Goal: Use online tool/utility: Utilize a website feature to perform a specific function

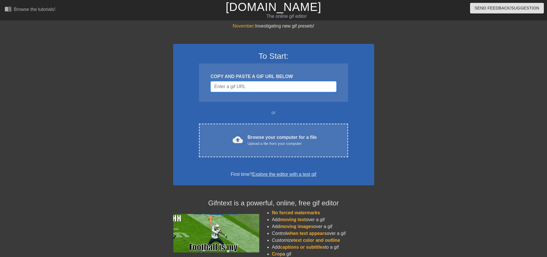
click at [257, 85] on input "Username" at bounding box center [273, 86] width 126 height 11
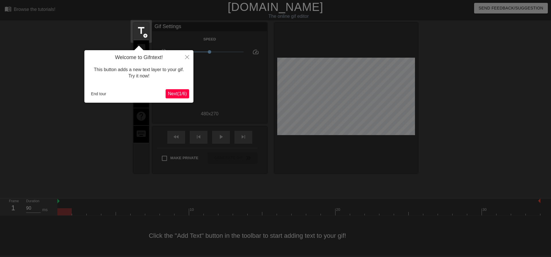
click at [183, 93] on span "Next ( 1 / 6 )" at bounding box center [177, 93] width 19 height 5
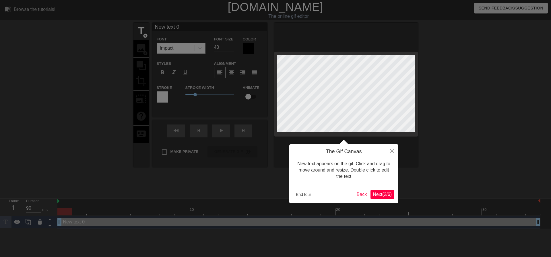
click at [384, 195] on span "Next ( 2 / 6 )" at bounding box center [382, 194] width 19 height 5
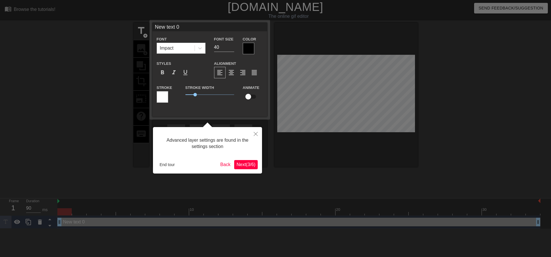
click at [246, 161] on button "Next ( 3 / 6 )" at bounding box center [246, 164] width 24 height 9
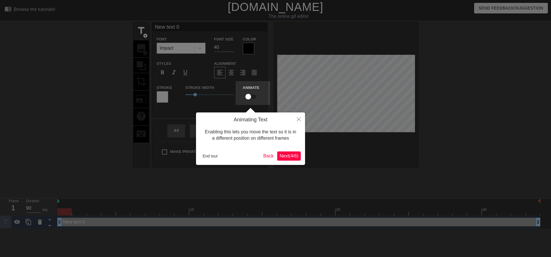
click at [281, 156] on span "Next ( 4 / 6 )" at bounding box center [289, 156] width 19 height 5
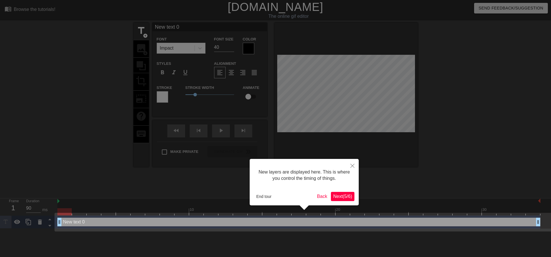
click at [340, 199] on span "Next ( 5 / 6 )" at bounding box center [342, 196] width 19 height 5
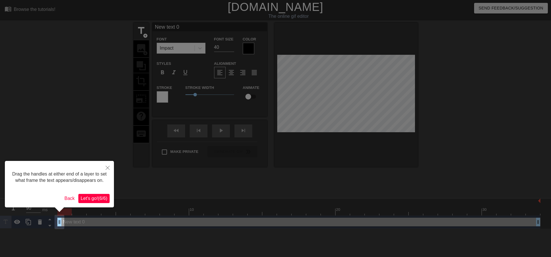
click at [96, 200] on span "Let's go! ( 6 / 6 )" at bounding box center [94, 198] width 27 height 5
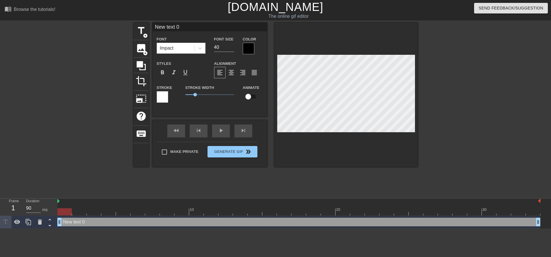
scroll to position [1, 1]
type input "W"
type textarea "W"
type input "Wa"
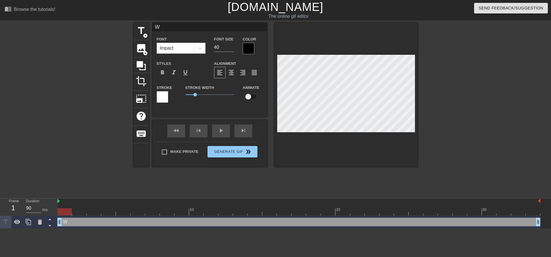
type textarea "Wa"
type input "Wai"
type textarea "Wai"
type input "Wa"
type textarea "Wa"
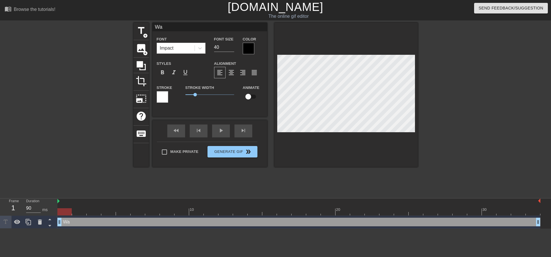
type input "W"
type textarea "W"
type input "W"
type textarea "W"
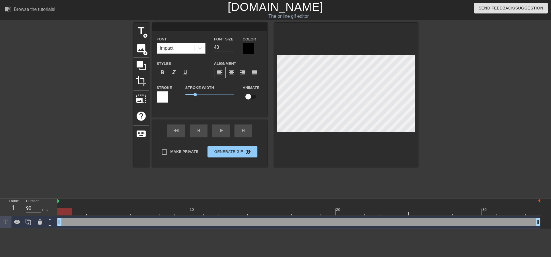
type input "W"
type textarea "W"
type input "Wa"
type textarea "Wa"
type input "Wai"
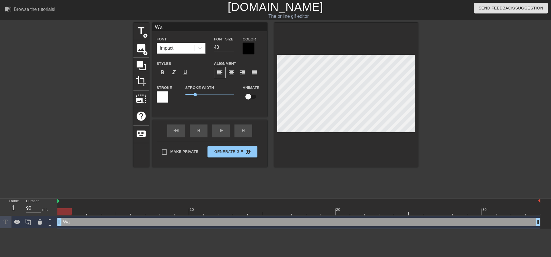
type textarea "Wai"
type input "Wait"
type textarea "Wait"
type input "Waiti"
type textarea "Waiti"
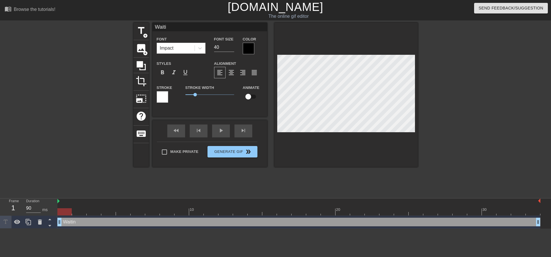
type input "Waitin"
type textarea "Waitin"
type input "Waiting"
type textarea "Waiting"
type input "Waiting"
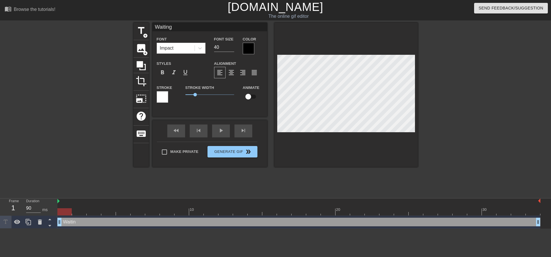
type textarea "Waiting"
type input "Waiting f"
type textarea "Waiting f"
type input "Waiting fo"
type textarea "Waiting for"
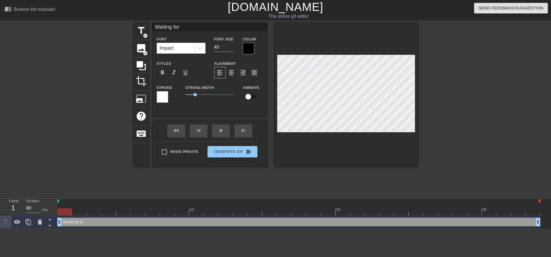
type input "Waiting for"
type textarea "Waiting for"
type input "Waiting for y"
type textarea "Waiting for y"
type input "Waiting for yo"
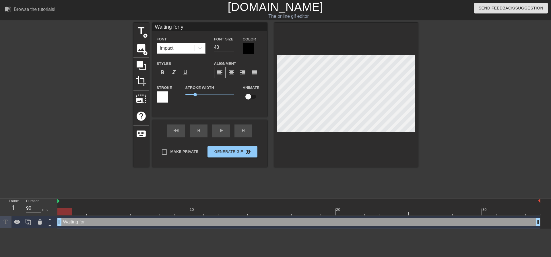
type textarea "Waiting for yo"
type input "Waiting for you"
type textarea "Waiting for your"
type input "Waiting for your"
type textarea "Waiting for your"
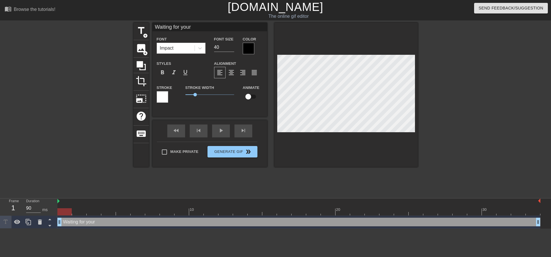
type input "Waiting for your t"
type textarea "Waiting for your ti"
type input "Waiting for your [PERSON_NAME]"
type textarea "Waiting for your [PERSON_NAME]"
type input "Waiting for your time"
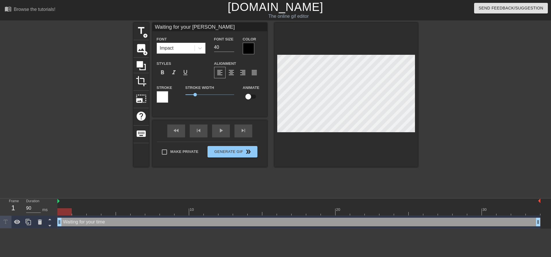
type textarea "Waiting for your time"
type input "Waiting for your times"
type textarea "Waiting for your times"
type input "Waiting for your timesh"
type textarea "Waiting for your timesh"
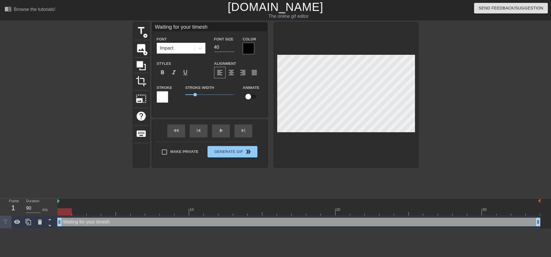
type input "Waiting for your timeshe"
type textarea "Waiting for your timeshe"
type input "Waiting for your timeshee"
type textarea "Waiting for your timeshee"
type input "Waiting for your timesheet"
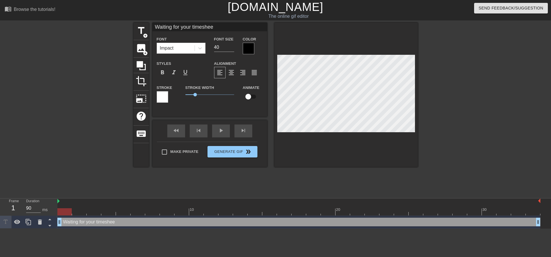
type textarea "Waiting for your timesheet"
type input "Waiting for your timesheet"
type textarea "Waiting for your timesheet"
click at [246, 46] on div at bounding box center [248, 48] width 11 height 11
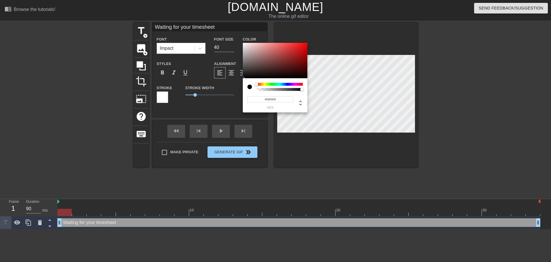
type input "0"
drag, startPoint x: 301, startPoint y: 90, endPoint x: 248, endPoint y: 90, distance: 52.8
click at [248, 90] on div at bounding box center [275, 87] width 55 height 8
type input "0"
type input "178"
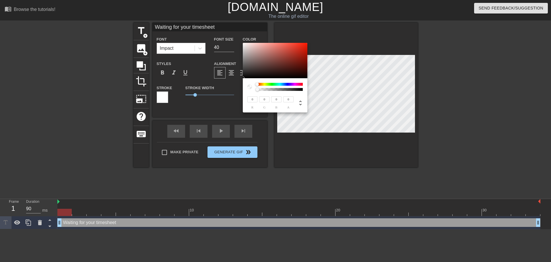
type input "162"
type input "160"
type input "186"
type input "168"
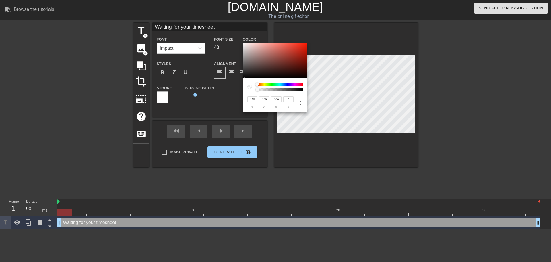
type input "168"
type input "211"
type input "197"
type input "229"
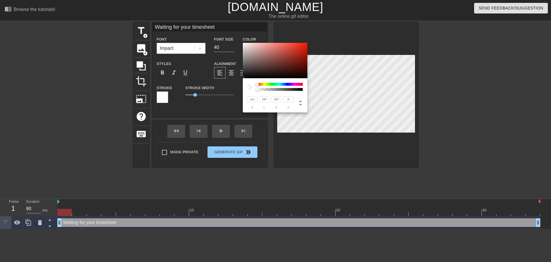
type input "222"
type input "231"
type input "225"
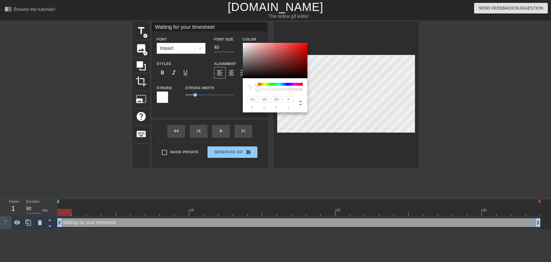
type input "235"
type input "230"
type input "237"
type input "234"
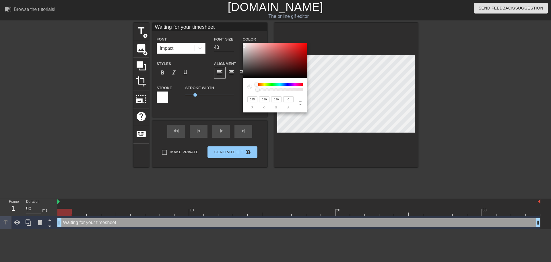
type input "234"
type input "240"
type input "186"
type input "246"
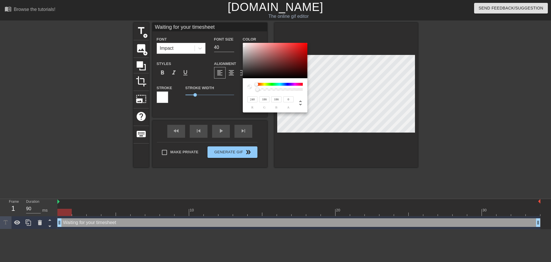
type input "246"
type input "250"
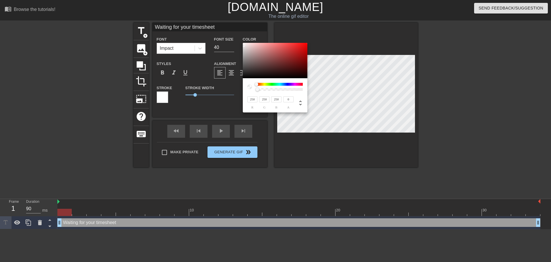
type input "255"
drag, startPoint x: 249, startPoint y: 53, endPoint x: 239, endPoint y: 37, distance: 19.5
click at [239, 37] on div "255 r 255 g 255 b 0 a" at bounding box center [275, 131] width 551 height 262
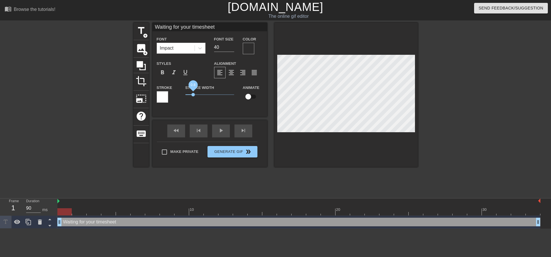
drag, startPoint x: 197, startPoint y: 94, endPoint x: 193, endPoint y: 94, distance: 3.7
click at [193, 94] on span "0.8" at bounding box center [193, 94] width 3 height 3
click at [249, 49] on div at bounding box center [248, 48] width 11 height 11
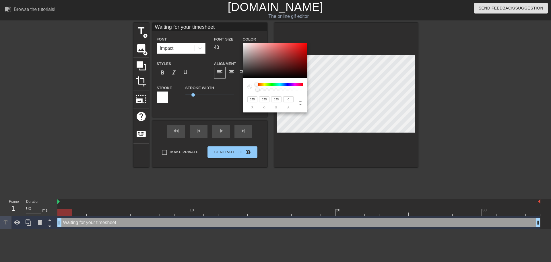
type input "71"
type input "55"
type input "73"
type input "57"
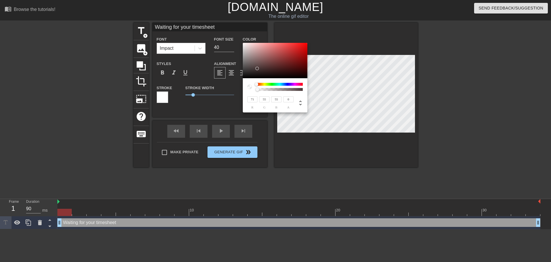
type input "57"
type input "91"
type input "74"
type input "110"
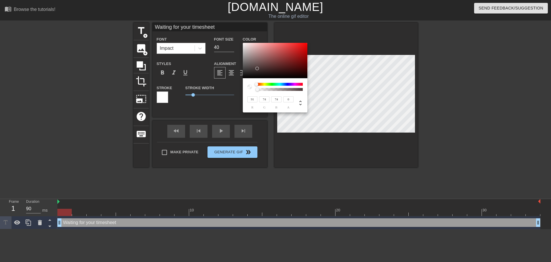
type input "92"
type input "120"
type input "102"
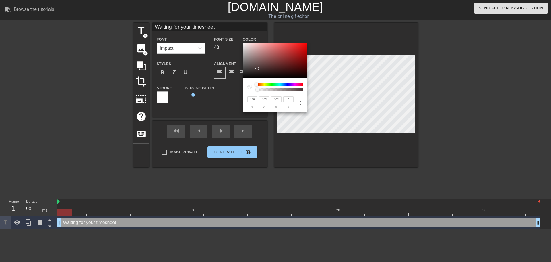
type input "141"
type input "122"
type input "159"
type input "141"
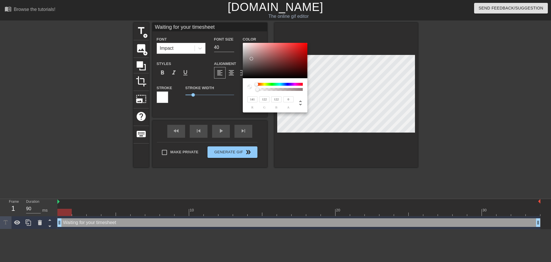
type input "141"
type input "182"
type input "164"
type input "207"
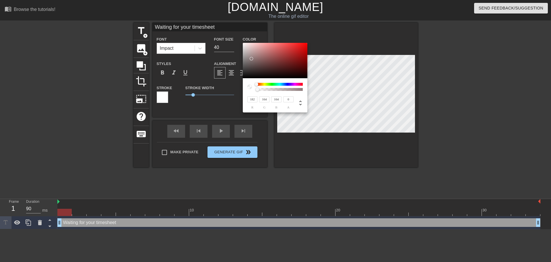
type input "191"
type input "223"
type input "210"
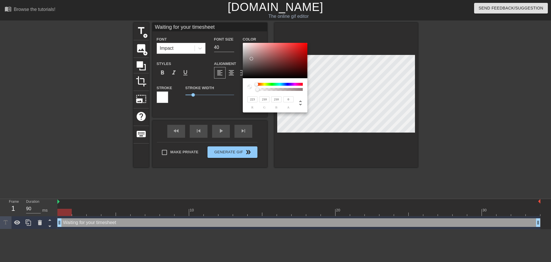
type input "231"
type input "226"
type input "240"
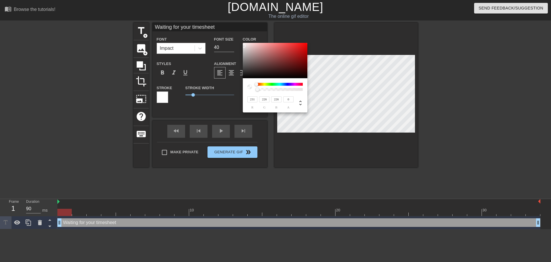
type input "240"
type input "244"
type input "246"
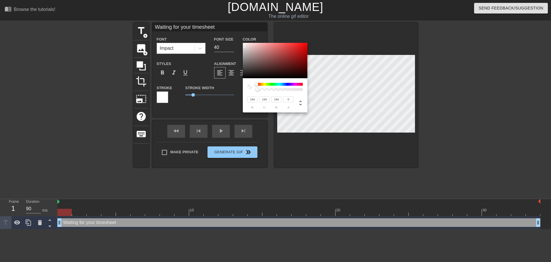
type input "246"
type input "252"
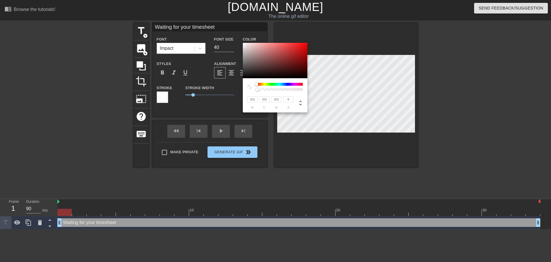
type input "254"
type input "255"
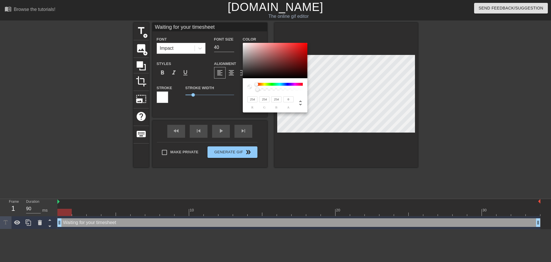
type input "255"
drag, startPoint x: 257, startPoint y: 68, endPoint x: 239, endPoint y: 42, distance: 31.7
click at [239, 42] on div "255 r 255 g 255 b 0 a" at bounding box center [275, 131] width 551 height 262
type input "240"
type input "230"
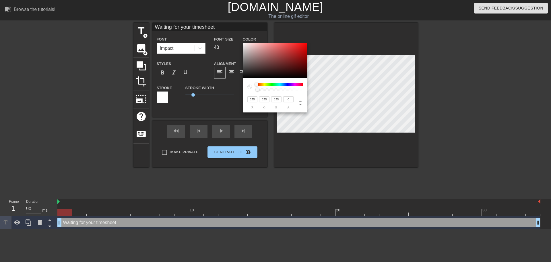
type input "230"
type input "232"
type input "235"
type input "230"
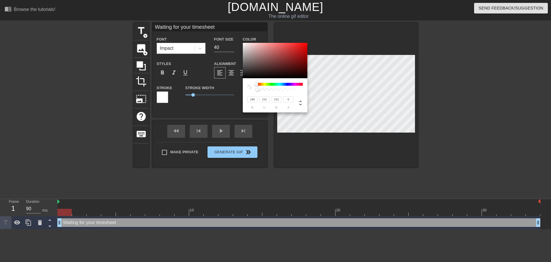
type input "230"
type input "223"
type input "74"
type input "221"
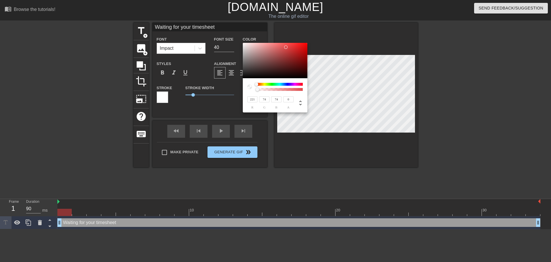
type input "218"
type input "233"
type input "224"
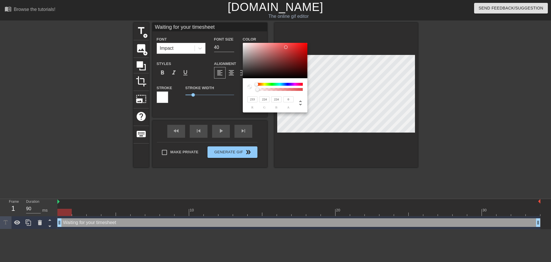
type input "242"
type input "230"
type input "244"
type input "233"
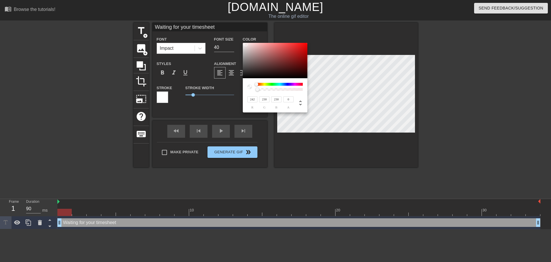
type input "233"
type input "246"
type input "239"
type input "248"
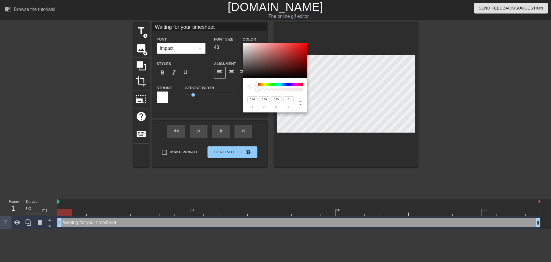
type input "244"
type input "250"
type input "83"
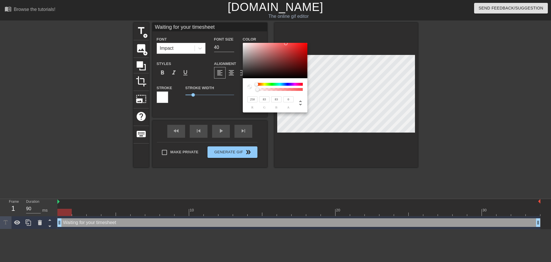
type input "194"
type input "250"
drag, startPoint x: 245, startPoint y: 45, endPoint x: 242, endPoint y: 43, distance: 3.2
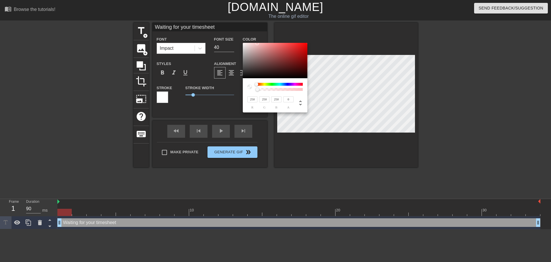
click at [242, 43] on div "250 r 250 g 250 b 0 a" at bounding box center [275, 131] width 551 height 262
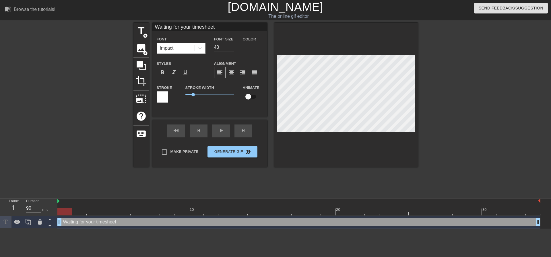
scroll to position [1, 1]
click at [200, 48] on icon at bounding box center [200, 48] width 6 height 6
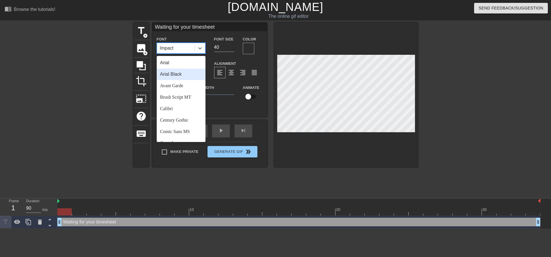
click at [181, 72] on div "Arial Black" at bounding box center [181, 74] width 49 height 11
click at [201, 49] on icon at bounding box center [200, 48] width 6 height 6
click at [183, 60] on div "Arial" at bounding box center [181, 62] width 49 height 11
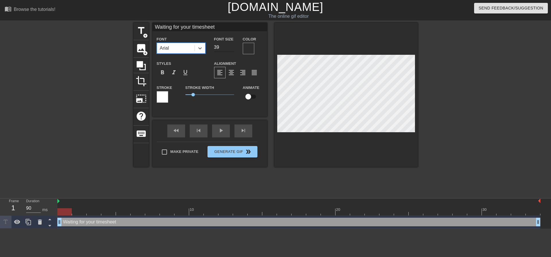
click at [232, 49] on input "39" at bounding box center [224, 47] width 20 height 9
click at [232, 49] on input "38" at bounding box center [224, 47] width 20 height 9
click at [232, 49] on input "37" at bounding box center [224, 47] width 20 height 9
click at [232, 49] on input "36" at bounding box center [224, 47] width 20 height 9
click at [232, 49] on input "35" at bounding box center [224, 47] width 20 height 9
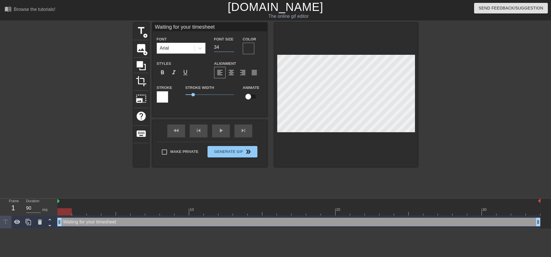
click at [232, 49] on input "34" at bounding box center [224, 47] width 20 height 9
click at [232, 49] on input "33" at bounding box center [224, 47] width 20 height 9
click at [232, 49] on input "32" at bounding box center [224, 47] width 20 height 9
type input "31"
click at [232, 49] on input "31" at bounding box center [224, 47] width 20 height 9
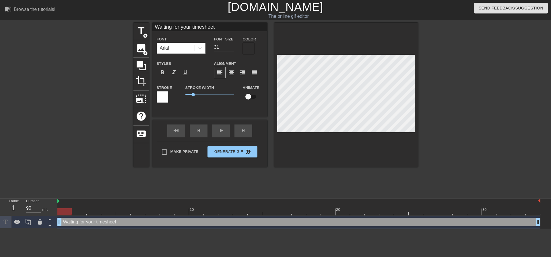
click at [437, 91] on div at bounding box center [468, 109] width 86 height 172
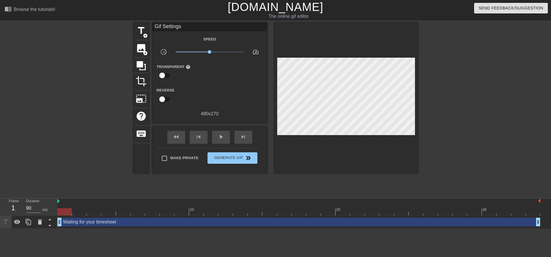
click at [441, 94] on div at bounding box center [468, 109] width 86 height 172
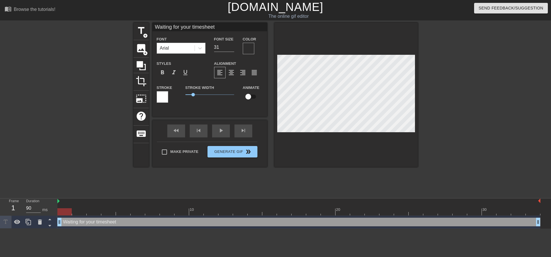
click at [182, 51] on div "Arial" at bounding box center [176, 48] width 38 height 10
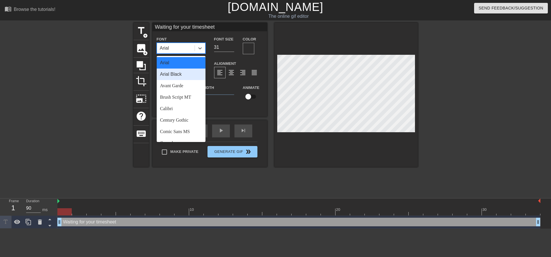
click at [180, 73] on div "Arial Black" at bounding box center [181, 74] width 49 height 11
click at [182, 48] on div "Arial Black" at bounding box center [171, 48] width 22 height 7
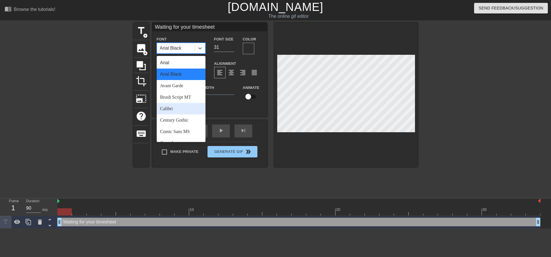
click at [180, 110] on div "Calibri" at bounding box center [181, 108] width 49 height 11
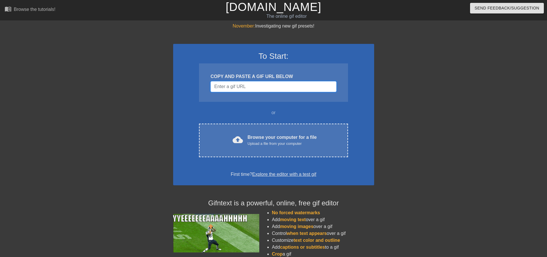
click at [254, 87] on input "Username" at bounding box center [273, 86] width 126 height 11
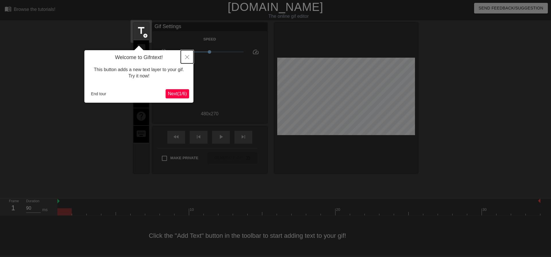
click at [187, 56] on icon "Close" at bounding box center [187, 57] width 4 height 4
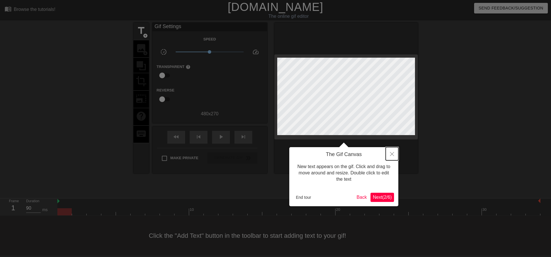
click at [392, 158] on button "Close" at bounding box center [392, 153] width 13 height 13
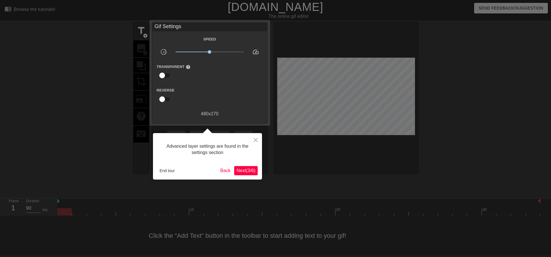
click at [252, 168] on span "Next ( 3 / 6 )" at bounding box center [246, 170] width 19 height 5
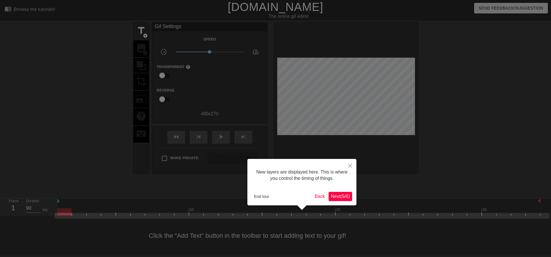
scroll to position [5, 0]
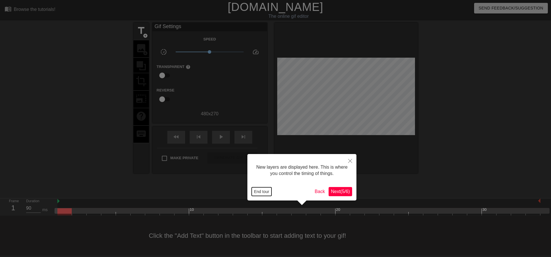
click at [258, 190] on button "End tour" at bounding box center [262, 192] width 20 height 9
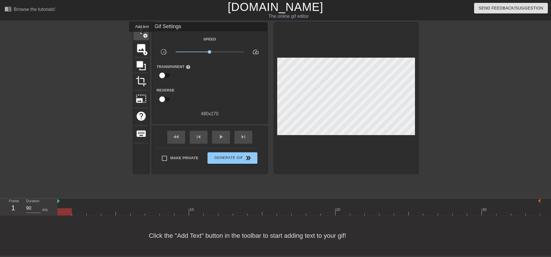
click at [142, 36] on span "title" at bounding box center [141, 30] width 11 height 11
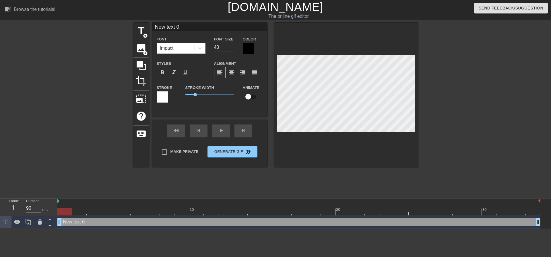
scroll to position [1, 1]
type input "W"
type textarea "W"
type input "Wa"
type textarea "Wa"
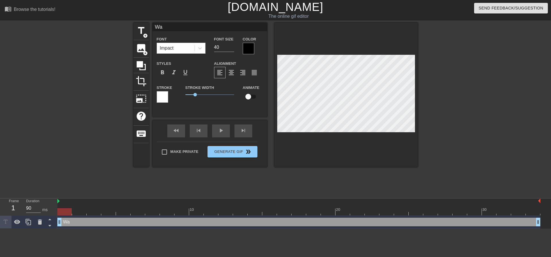
type input "Wai"
type textarea "Wai"
type input "Wait"
type textarea "Wait"
type input "Waiti"
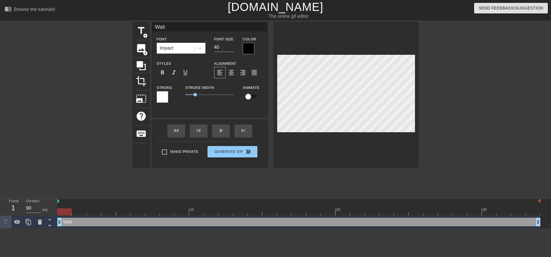
type textarea "Waiti"
type input "Waitin"
type textarea "Waitin"
type input "Waiting"
type textarea "Waiting"
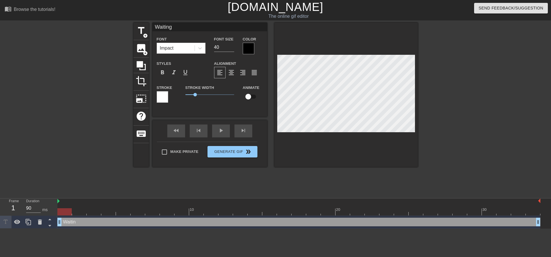
type input "Waiting"
type textarea "Waiting"
type input "Waiting f"
type textarea "Waiting f"
type input "Waiting fo"
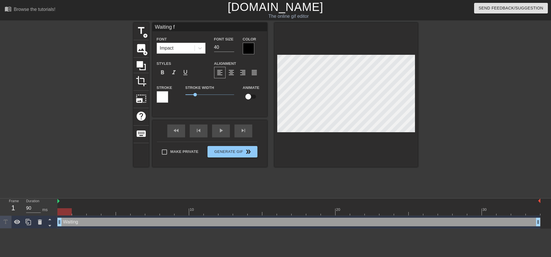
type textarea "Waiting fo"
type input "Waiting for"
type textarea "Waiting for"
type input "Waiting for"
type textarea "Waiting for"
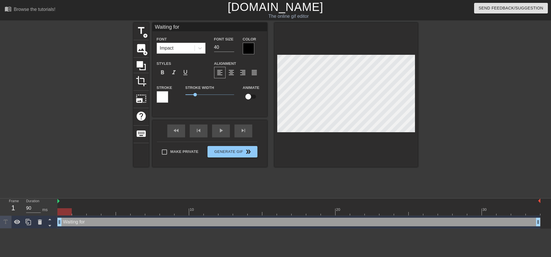
type input "Waiting for y"
type textarea "Waiting for y"
type input "Waiting for yo"
type textarea "Waiting for yo"
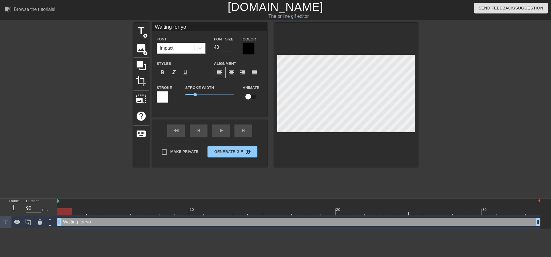
type input "Waiting for y"
type textarea "Waiting for y"
type input "Waiting for"
type textarea "Waiting for"
type input "Waiting for"
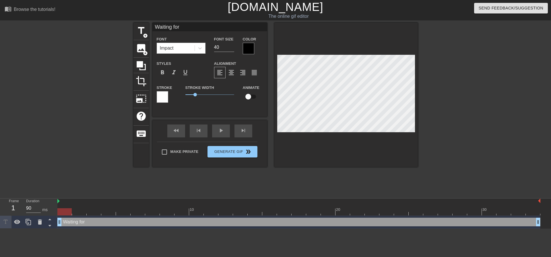
type textarea "Waiting for"
type input "Waiting fo"
type textarea "Waiting fo"
type input "Waiting f"
type textarea "Waiting f"
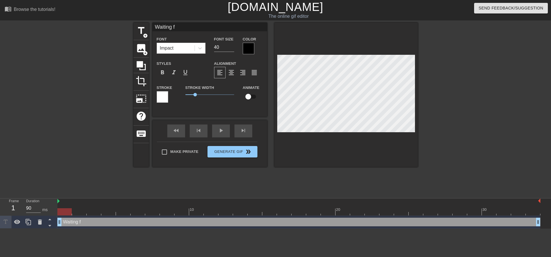
type input "Waiting"
type textarea "Waiting"
type input "Waiting"
type textarea "Waiting"
type input "Waitin"
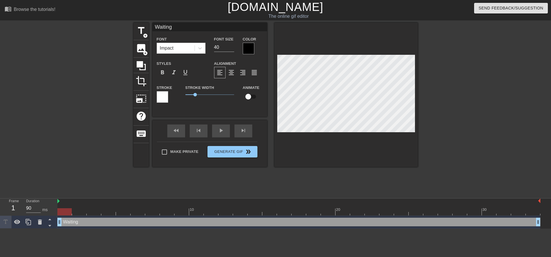
type textarea "Waitin"
type input "Waiti"
type textarea "Waiti"
type input "Wait"
type textarea "Wait"
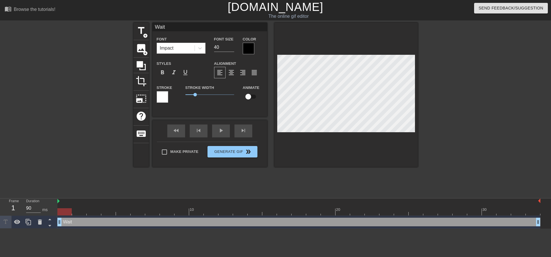
type input "Wai"
type textarea "Wai"
type input "Wa"
type textarea "Wa"
type input "W"
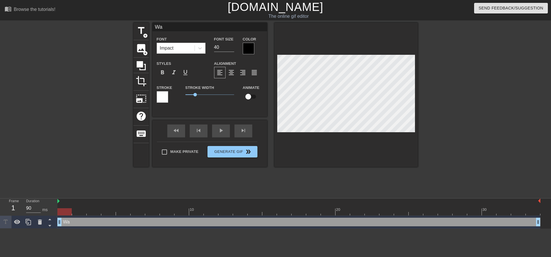
type textarea "W"
type input "W"
type textarea "W"
type input "Wa"
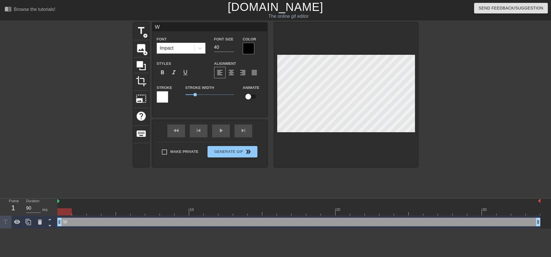
type textarea "Wa"
type input "Wai"
type textarea "Wai"
type input "Wait"
type textarea "Wait"
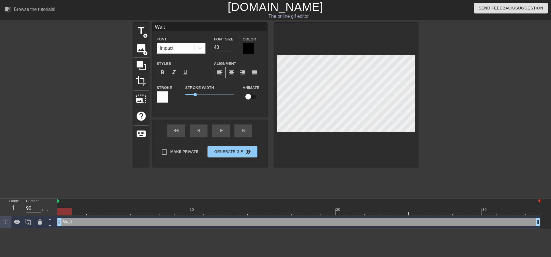
type input "Waiti"
type textarea "Waiti"
type input "Waitin"
type textarea "Waitin"
type input "Waiting"
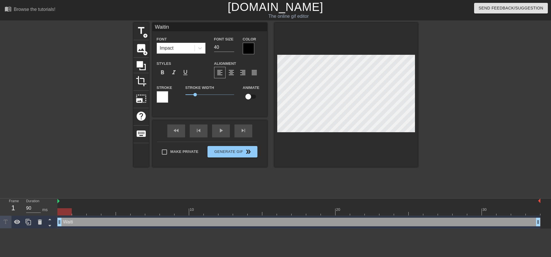
type textarea "Waiting"
type input "Waiting"
type textarea "Waiting"
type input "Waiting f"
type textarea "Waiting f"
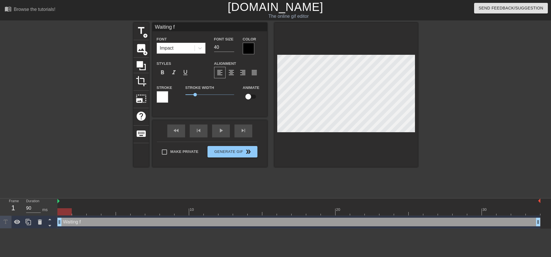
type input "Waiting fo"
type textarea "Waiting fo"
type input "Waiting for"
type textarea "Waiting for"
type input "Waiting for"
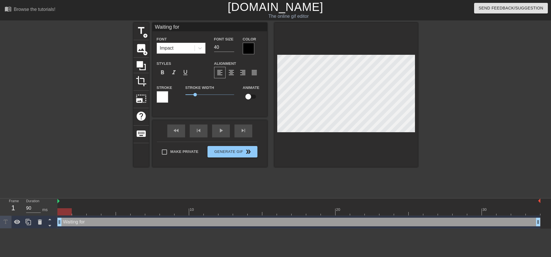
type textarea "Waiting for o"
type input "Waiting for oy"
type textarea "Waiting for oy"
type input "Waiting for oyu"
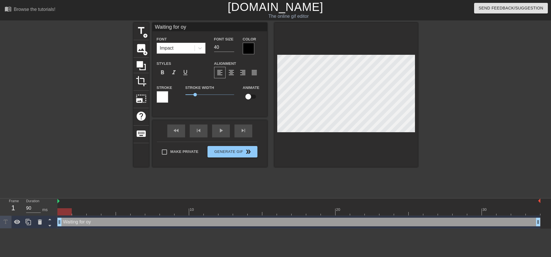
type textarea "Waiting for oyu"
type input "Waiting for oyur"
type textarea "Waiting for oyur"
type input "Waiting for oyu"
type textarea "Waiting for oyu"
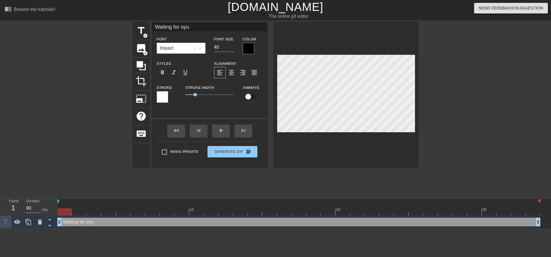
type input "Waiting for oy"
type textarea "Waiting for oy"
type input "Waiting for o"
type textarea "Waiting for o"
type input "Waiting for"
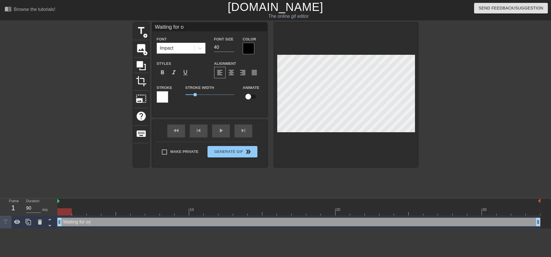
type textarea "Waiting for"
type input "Waiting for y"
type textarea "Waiting for y"
type input "Waiting for yo"
type textarea "Waiting for yo"
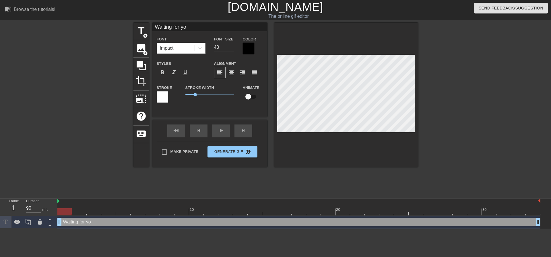
type input "Waiting for you"
type textarea "Waiting for you"
type input "Waiting for your"
type textarea "Waiting for your"
type input "Waiting for your"
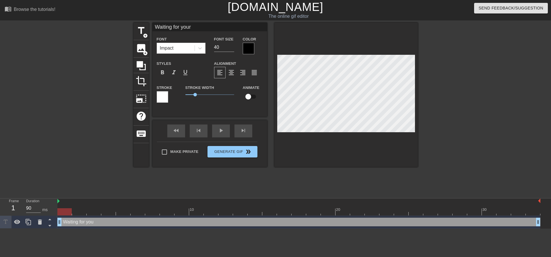
type textarea "Waiting for your"
type input "Waiting for your t"
type textarea "Waiting for your t"
type input "Waiting for your ti"
type textarea "Waiting for your ti"
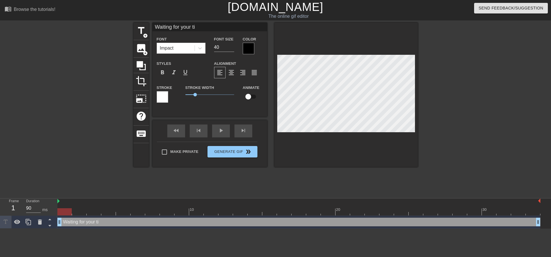
type input "Waiting for your [PERSON_NAME]"
type textarea "Waiting for your [PERSON_NAME]"
type input "Waiting for your time"
type textarea "Waiting for your time"
type input "Waiting for your times"
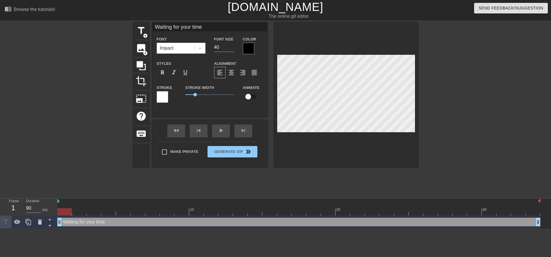
type textarea "Waiting for your times"
type input "Waiting for your timesh"
type textarea "Waiting for your timesh"
type input "Waiting for your timeshe"
type textarea "Waiting for your timeshe"
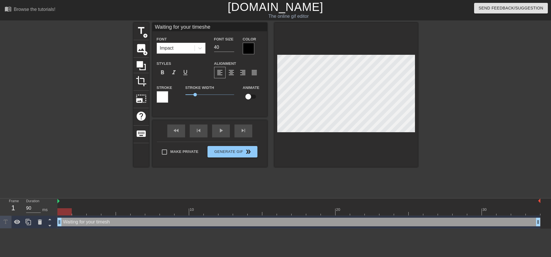
type input "Waiting for your timeshee"
type textarea "Waiting for your timeshee"
type input "Waiting for your timesheet"
type textarea "Waiting for your timesheet"
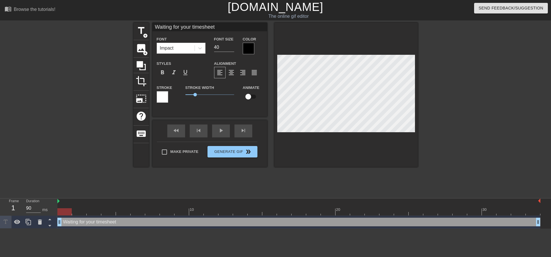
scroll to position [1, 2]
